Goal: Navigation & Orientation: Find specific page/section

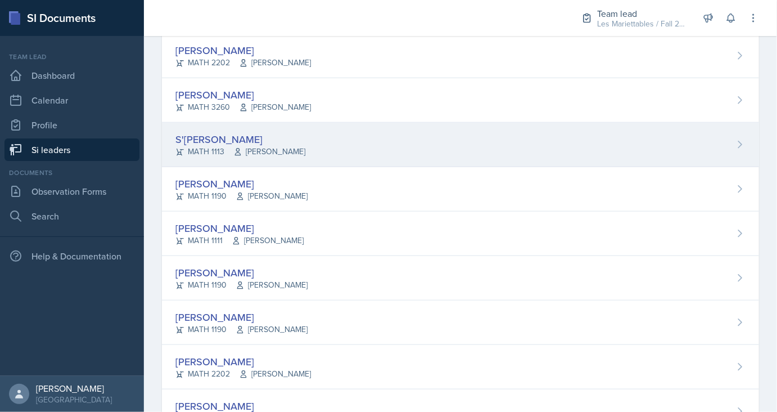
scroll to position [468, 0]
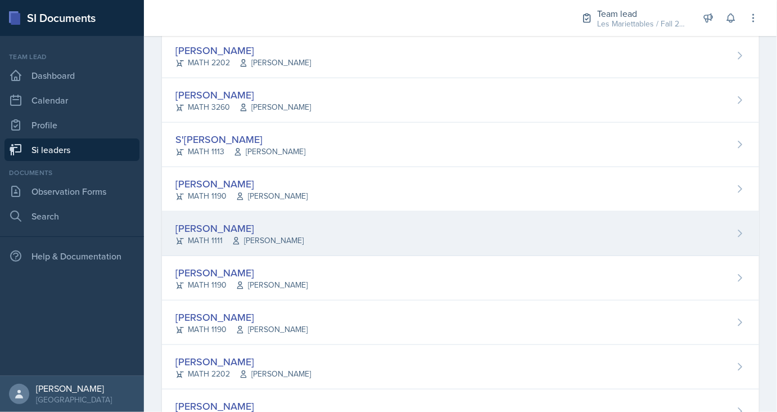
click at [233, 227] on div "[PERSON_NAME]" at bounding box center [239, 227] width 128 height 15
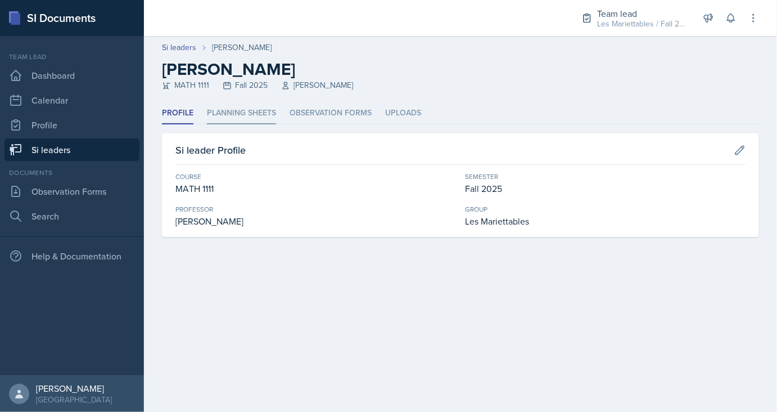
click at [251, 104] on li "Planning Sheets" at bounding box center [241, 113] width 69 height 22
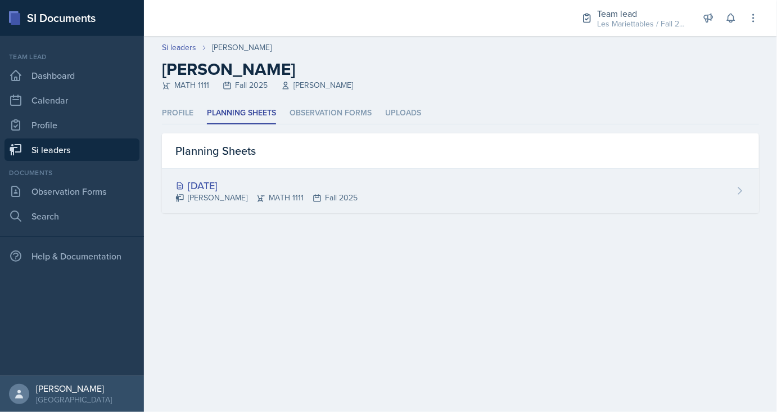
click at [217, 181] on div "[DATE]" at bounding box center [266, 185] width 182 height 15
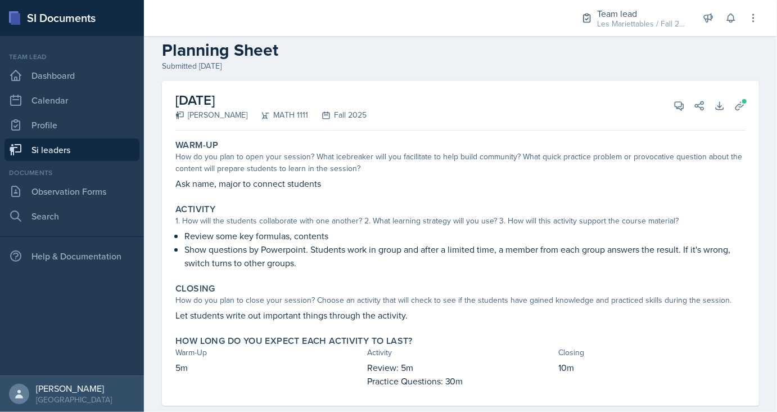
scroll to position [20, 0]
click at [742, 101] on span at bounding box center [744, 100] width 7 height 7
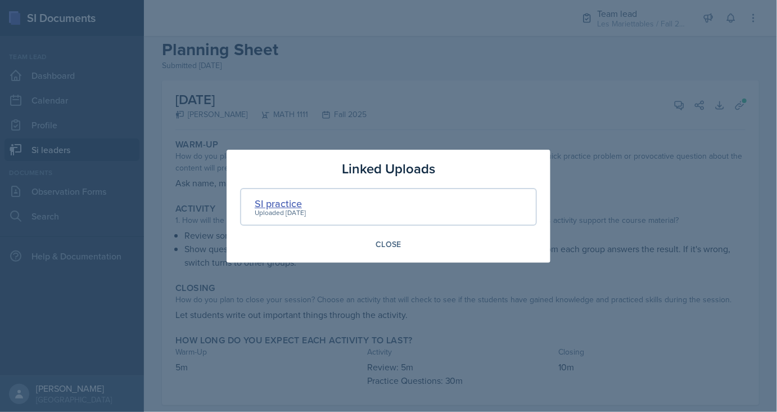
click at [283, 200] on div "SI practice" at bounding box center [280, 203] width 51 height 15
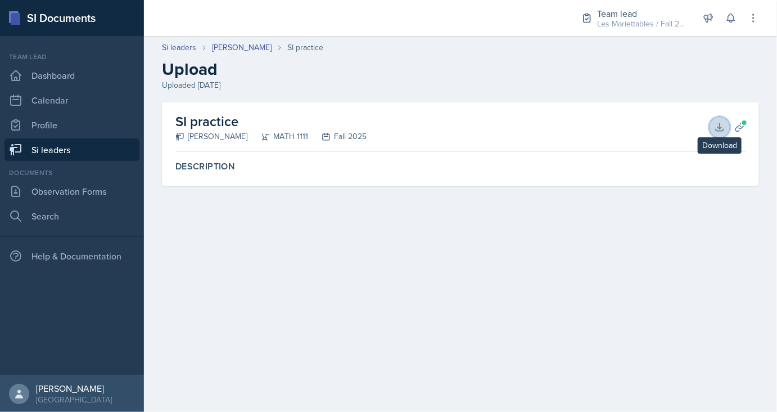
click at [720, 125] on icon at bounding box center [719, 126] width 7 height 7
click at [240, 48] on link "[PERSON_NAME]" at bounding box center [242, 48] width 60 height 12
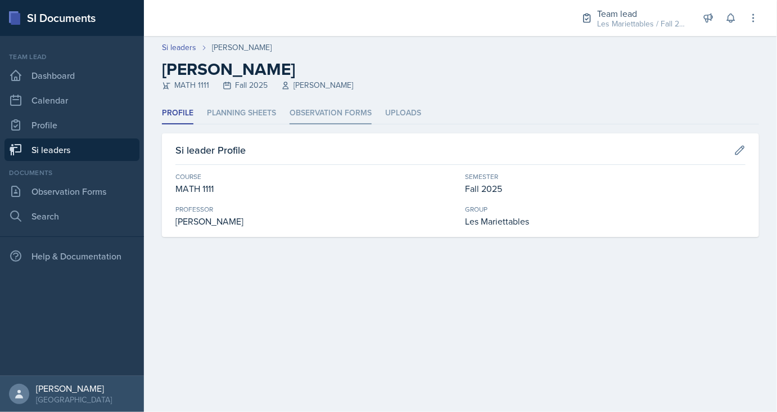
click at [307, 115] on li "Observation Forms" at bounding box center [331, 113] width 82 height 22
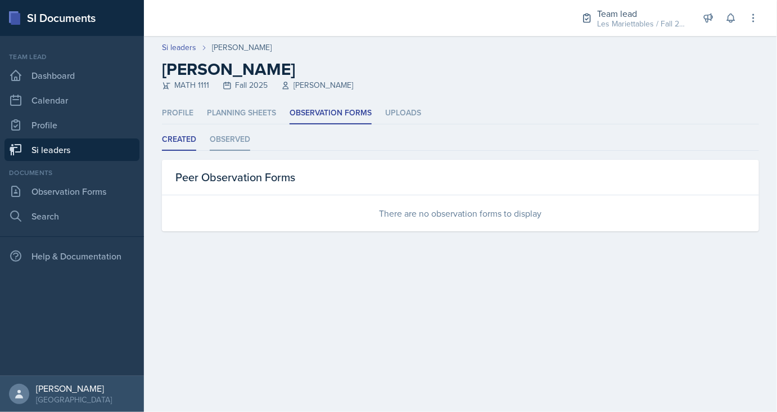
click at [232, 129] on li "Observed" at bounding box center [230, 140] width 40 height 22
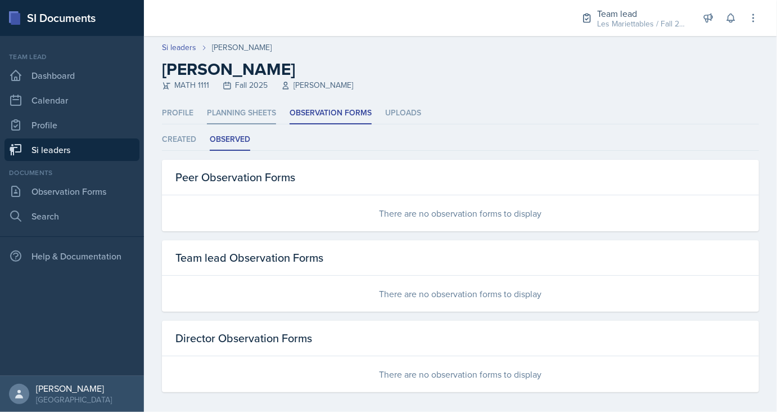
click at [244, 119] on li "Planning Sheets" at bounding box center [241, 113] width 69 height 22
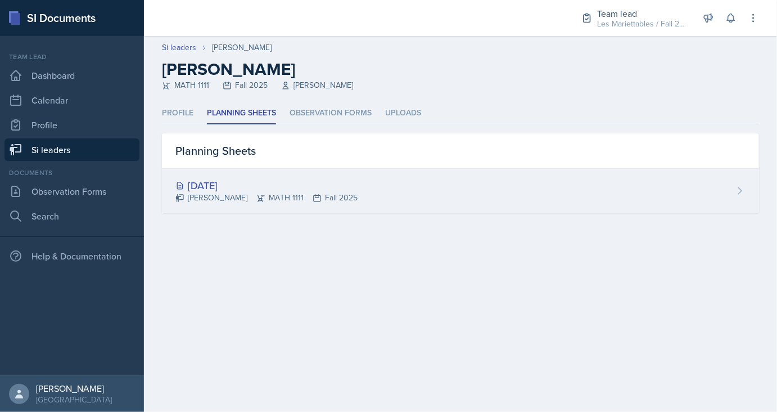
click at [265, 187] on div "[DATE]" at bounding box center [266, 185] width 182 height 15
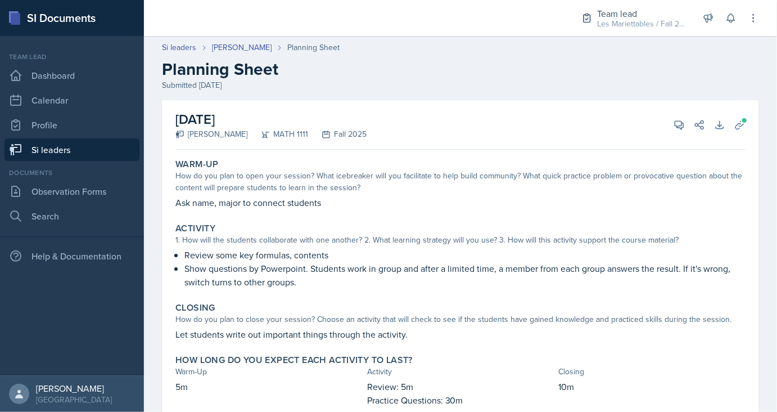
scroll to position [40, 0]
